Goal: Navigation & Orientation: Find specific page/section

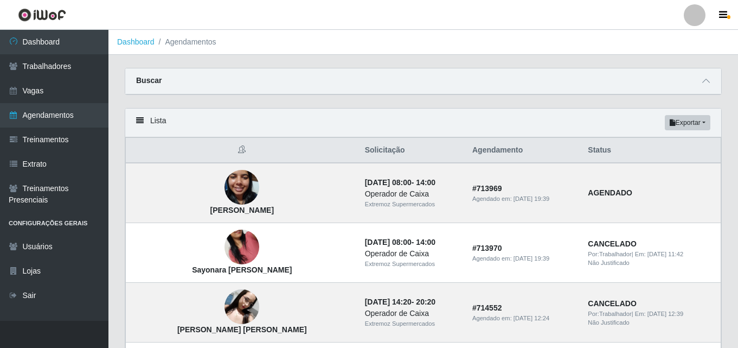
click at [140, 124] on icon at bounding box center [140, 121] width 8 height 8
click at [140, 117] on div "Lista Exportar PDF Excel" at bounding box center [423, 122] width 596 height 29
click at [140, 120] on icon at bounding box center [140, 121] width 8 height 8
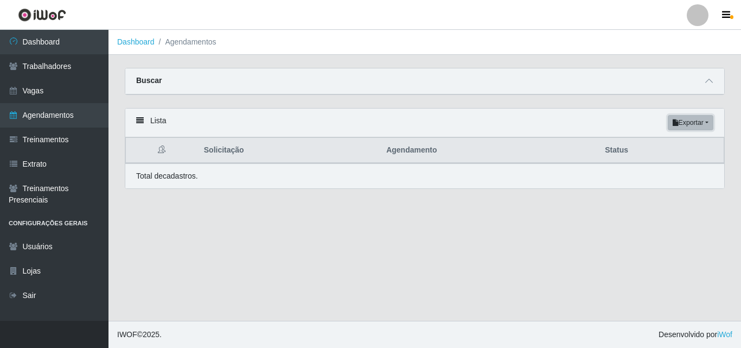
click at [696, 120] on button "Exportar" at bounding box center [690, 122] width 46 height 15
click at [463, 113] on div "Lista Exportar PDF Excel" at bounding box center [424, 122] width 599 height 29
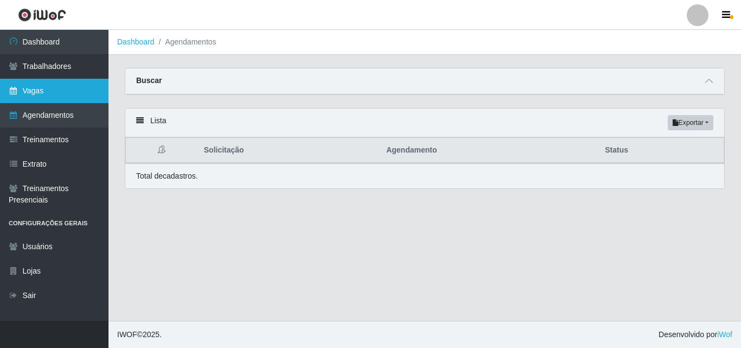
click at [40, 90] on link "Vagas" at bounding box center [54, 91] width 108 height 24
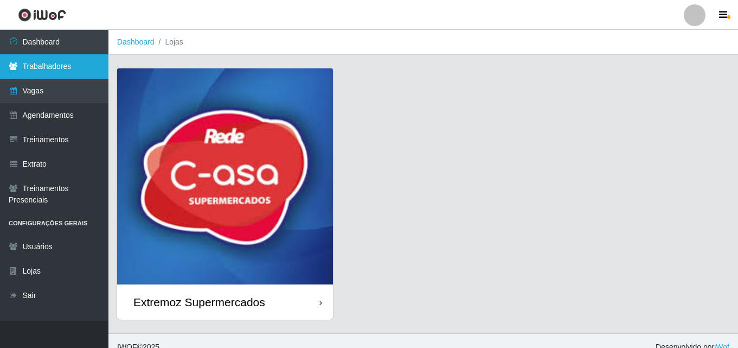
click at [38, 73] on link "Trabalhadores" at bounding box center [54, 66] width 108 height 24
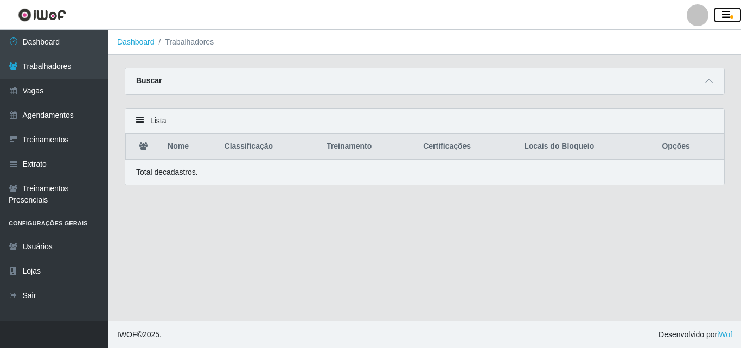
click at [727, 14] on icon "button" at bounding box center [726, 15] width 8 height 10
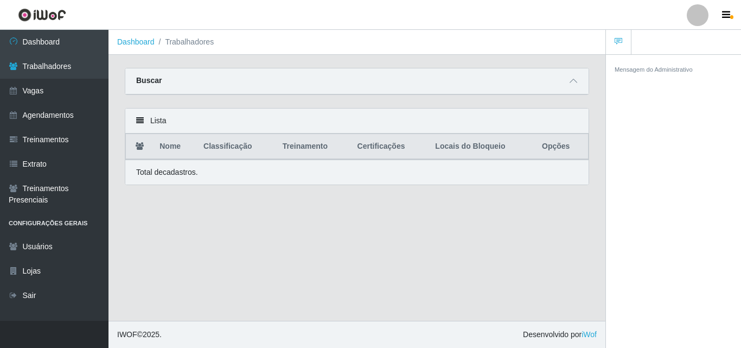
click at [630, 66] on small "Mensagem do Administrativo" at bounding box center [653, 69] width 78 height 7
click at [631, 67] on small "Mensagem do Administrativo" at bounding box center [653, 69] width 78 height 7
click at [632, 72] on small "Mensagem do Administrativo" at bounding box center [653, 69] width 78 height 7
click at [723, 22] on button "button" at bounding box center [727, 15] width 27 height 15
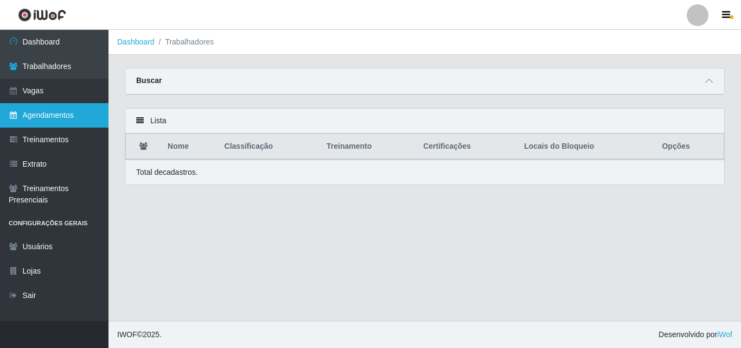
click at [51, 110] on link "Agendamentos" at bounding box center [54, 115] width 108 height 24
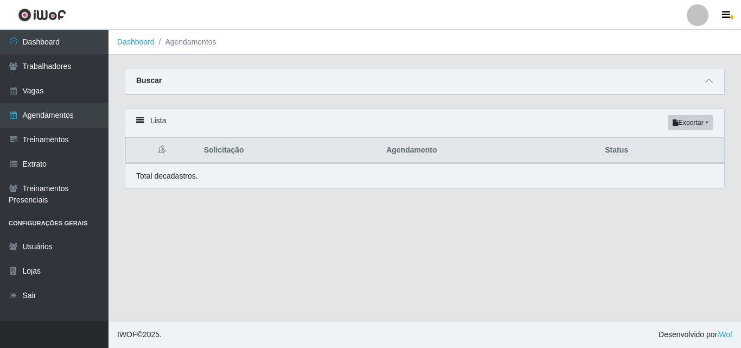
click at [174, 173] on p "Total de cadastros." at bounding box center [167, 175] width 62 height 11
click at [142, 121] on icon at bounding box center [140, 121] width 8 height 8
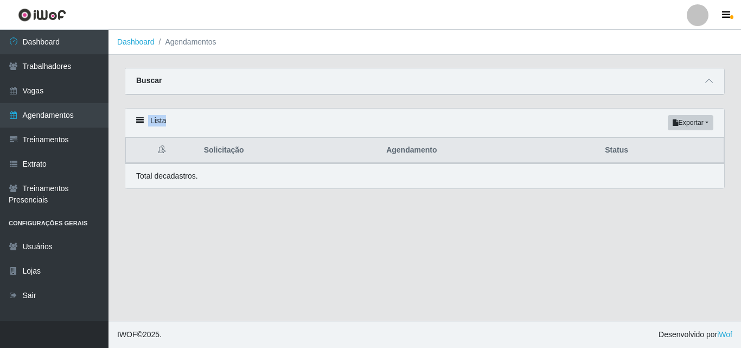
click at [142, 121] on icon at bounding box center [140, 121] width 8 height 8
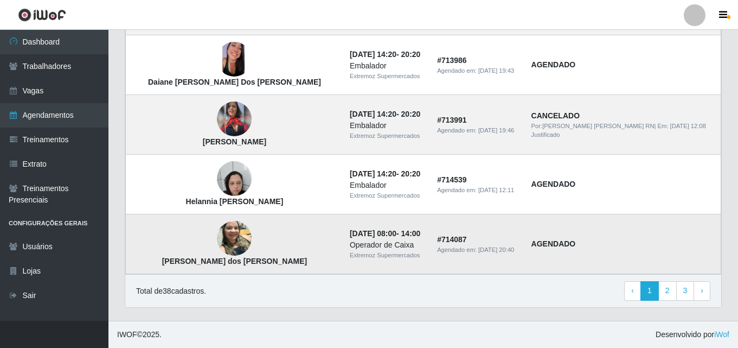
scroll to position [785, 0]
click at [690, 294] on link "3" at bounding box center [685, 291] width 18 height 20
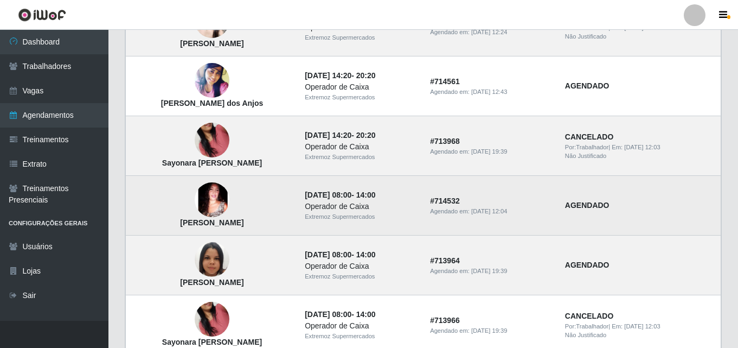
scroll to position [367, 0]
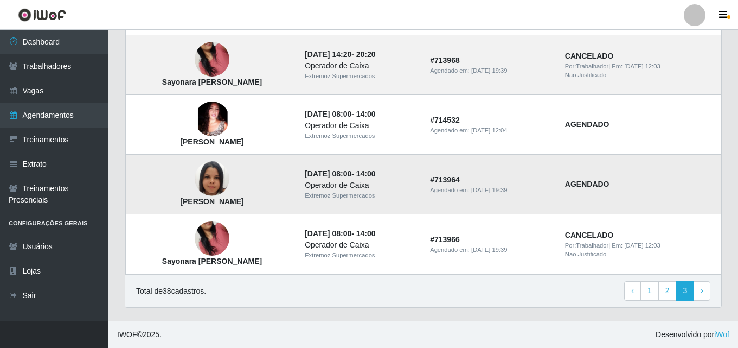
click at [557, 184] on td "# 713964 Agendado em: [DATE] 19:39" at bounding box center [490, 185] width 135 height 60
click at [341, 174] on time "25/08/2025, 08:00" at bounding box center [328, 173] width 47 height 9
click at [199, 176] on img at bounding box center [212, 179] width 35 height 62
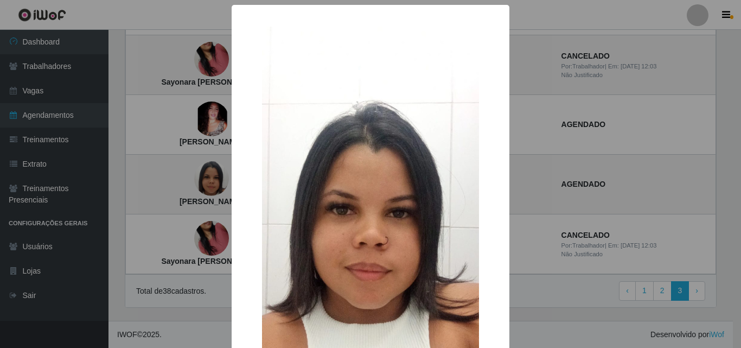
click at [667, 169] on div "× Gisele Albertina Lima da Silva OK Cancel" at bounding box center [370, 174] width 741 height 348
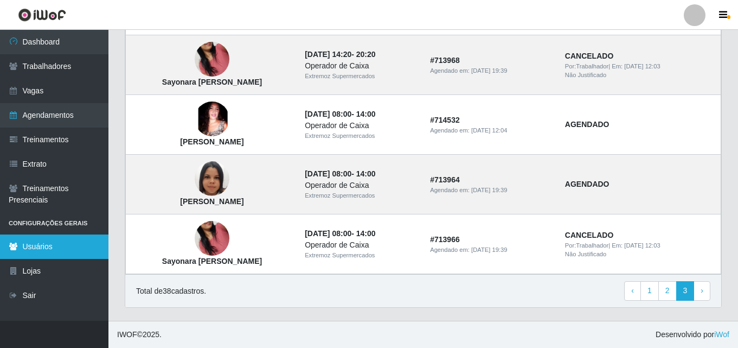
click at [35, 246] on link "Usuários" at bounding box center [54, 246] width 108 height 24
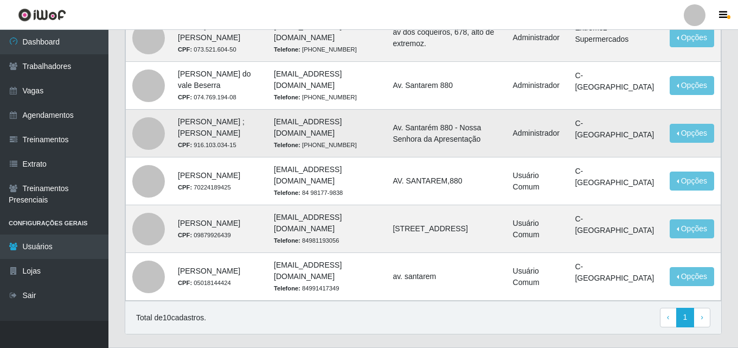
scroll to position [343, 0]
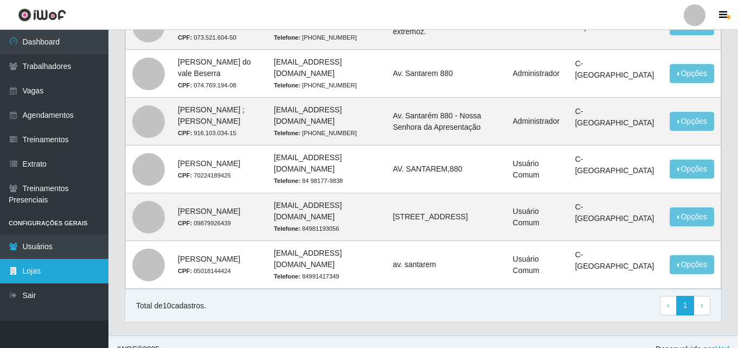
click at [20, 276] on link "Lojas" at bounding box center [54, 271] width 108 height 24
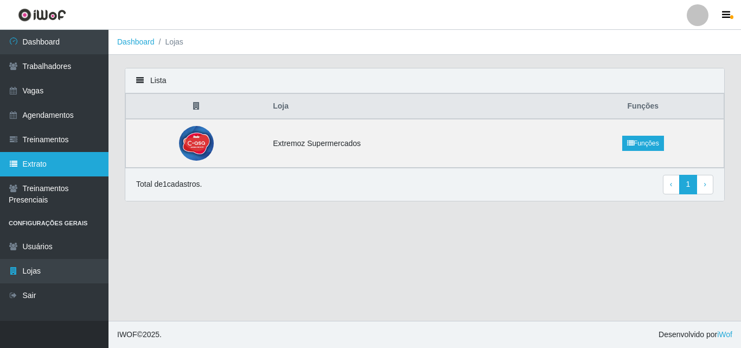
click at [33, 164] on link "Extrato" at bounding box center [54, 164] width 108 height 24
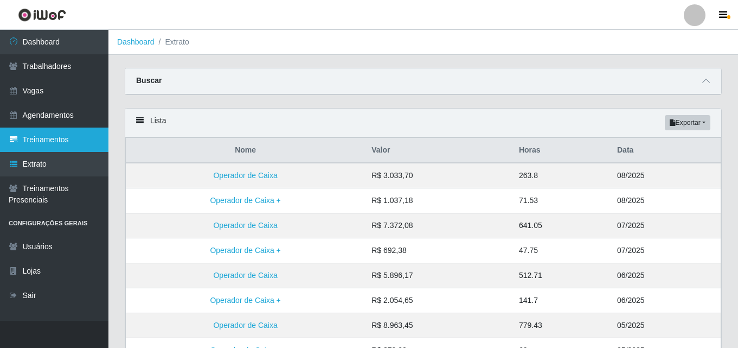
click at [54, 140] on link "Treinamentos" at bounding box center [54, 139] width 108 height 24
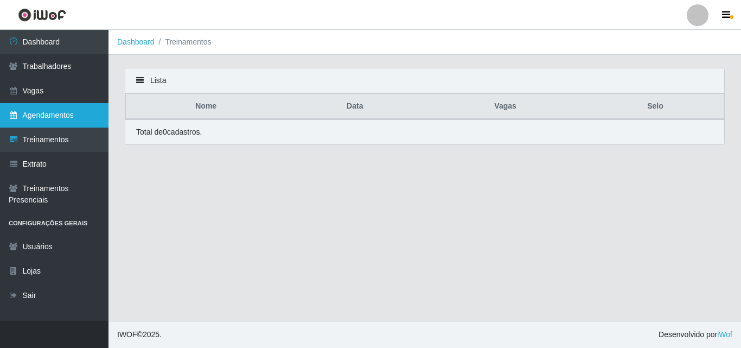
click at [48, 119] on link "Agendamentos" at bounding box center [54, 115] width 108 height 24
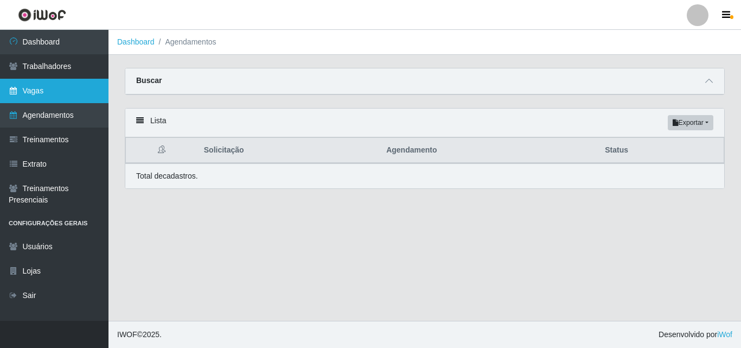
click at [48, 88] on link "Vagas" at bounding box center [54, 91] width 108 height 24
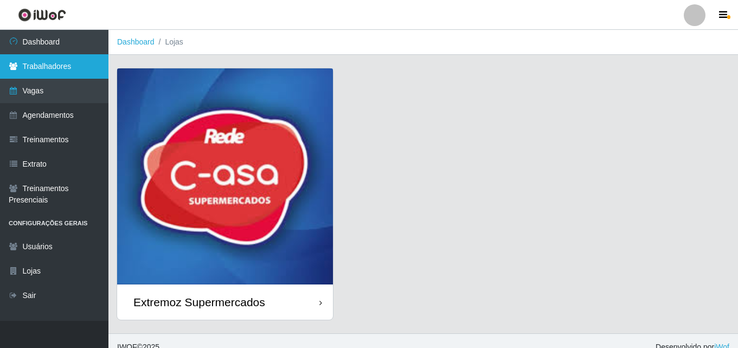
click at [39, 78] on link "Trabalhadores" at bounding box center [54, 66] width 108 height 24
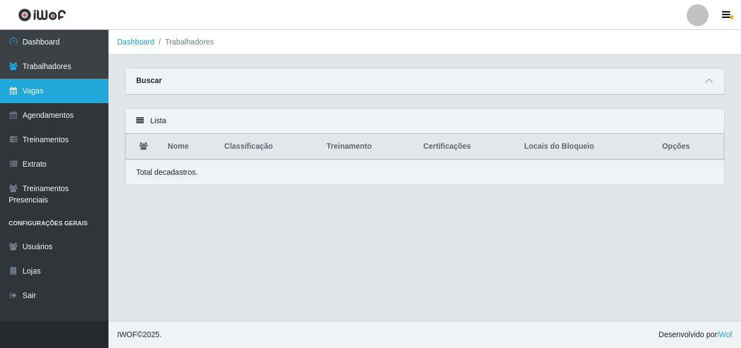
click at [31, 91] on link "Vagas" at bounding box center [54, 91] width 108 height 24
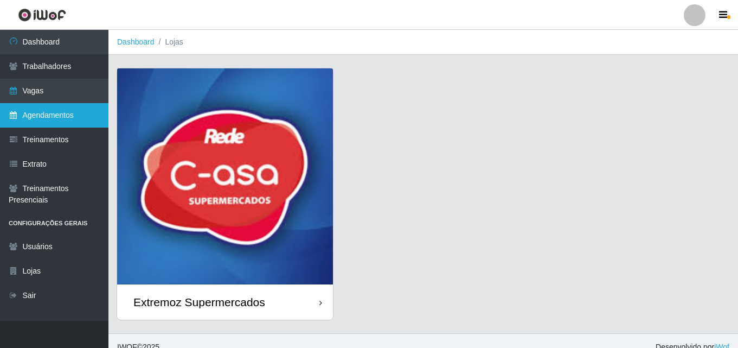
click at [39, 119] on link "Agendamentos" at bounding box center [54, 115] width 108 height 24
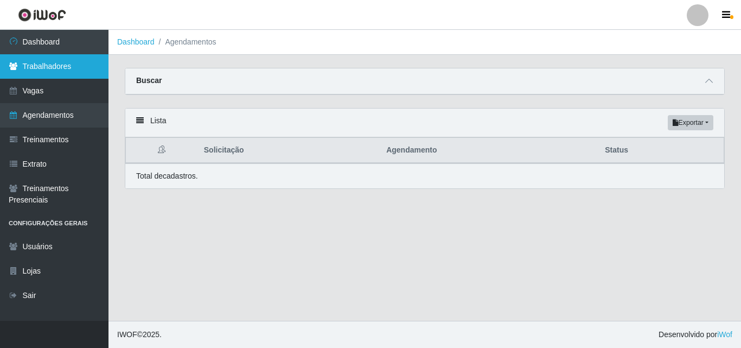
click at [50, 73] on link "Trabalhadores" at bounding box center [54, 66] width 108 height 24
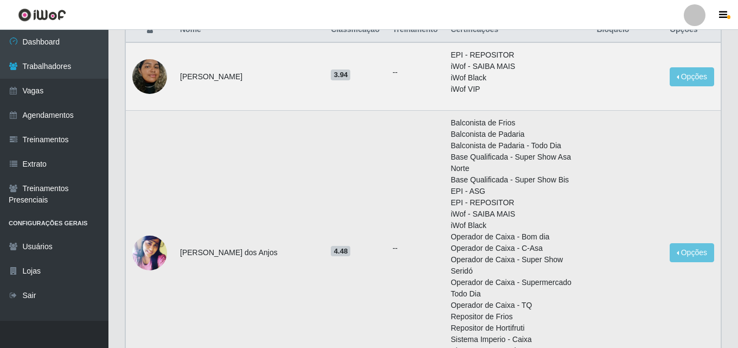
scroll to position [163, 0]
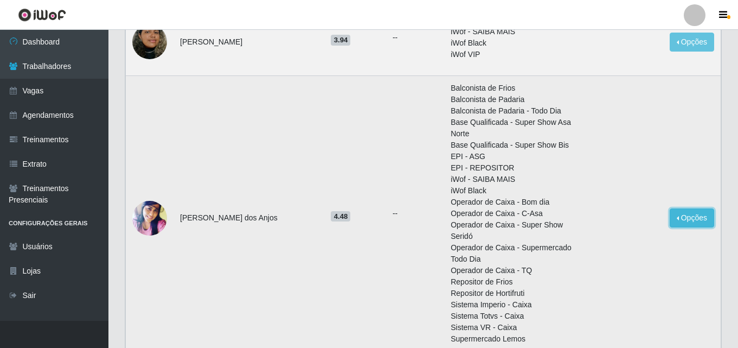
click at [690, 208] on button "Opções" at bounding box center [692, 217] width 44 height 19
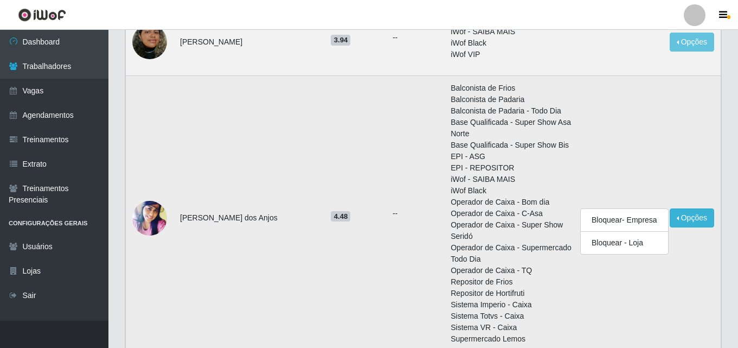
click at [681, 291] on td "Opções Bloquear - Empresa Bloquear - Loja" at bounding box center [691, 218] width 57 height 284
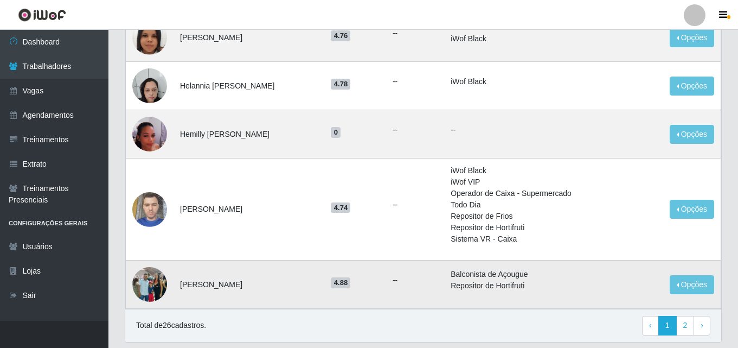
scroll to position [1031, 0]
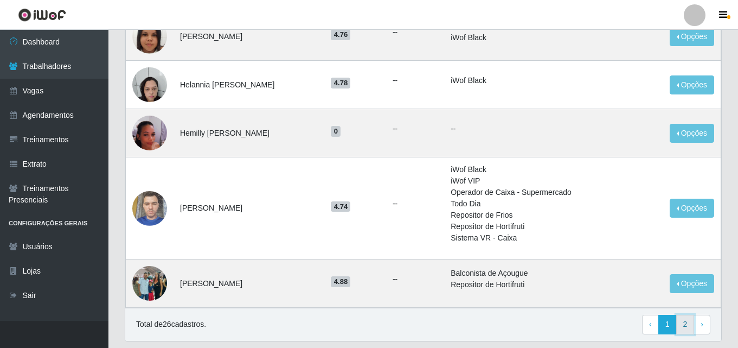
click at [687, 314] on link "2" at bounding box center [685, 324] width 18 height 20
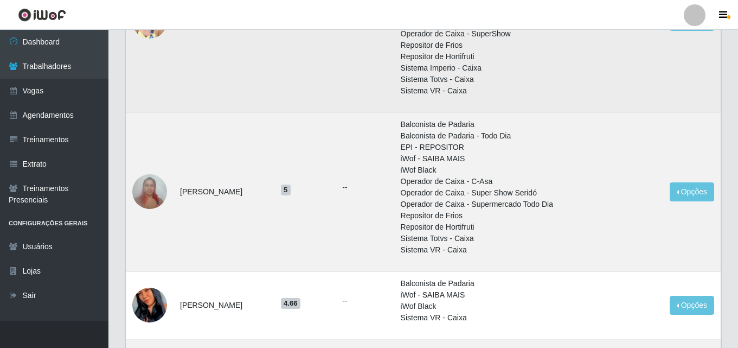
scroll to position [869, 0]
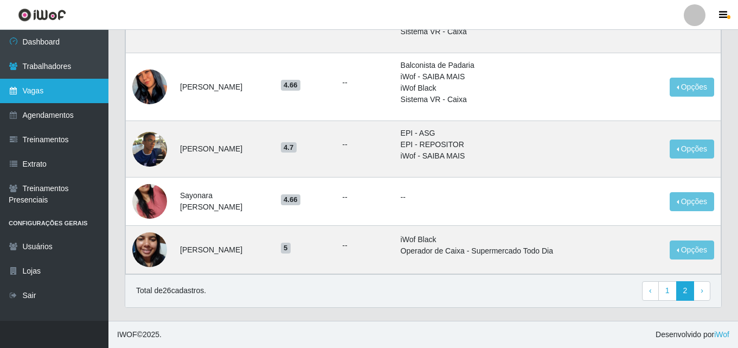
click at [37, 98] on link "Vagas" at bounding box center [54, 91] width 108 height 24
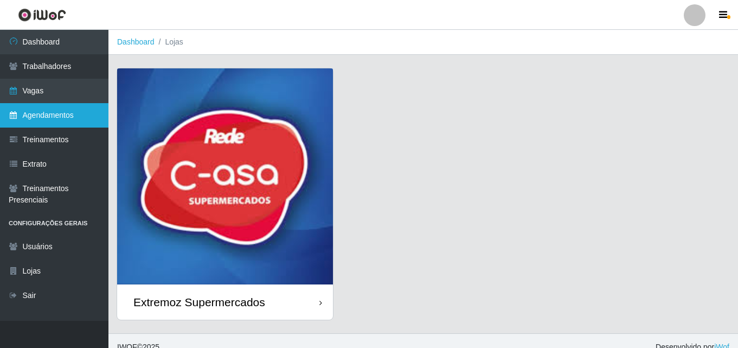
click at [38, 112] on link "Agendamentos" at bounding box center [54, 115] width 108 height 24
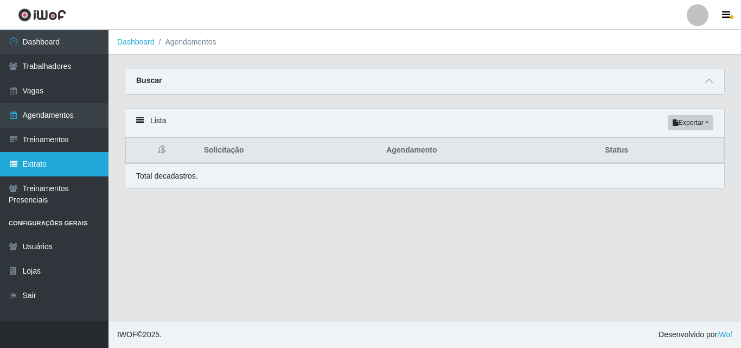
click at [29, 169] on link "Extrato" at bounding box center [54, 164] width 108 height 24
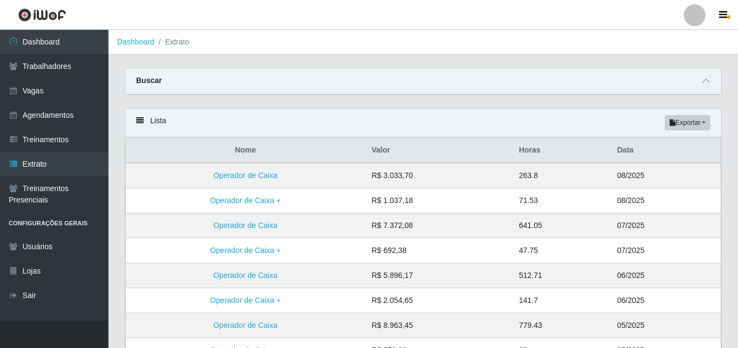
click at [500, 73] on div "Buscar" at bounding box center [423, 81] width 596 height 26
